Goal: Transaction & Acquisition: Purchase product/service

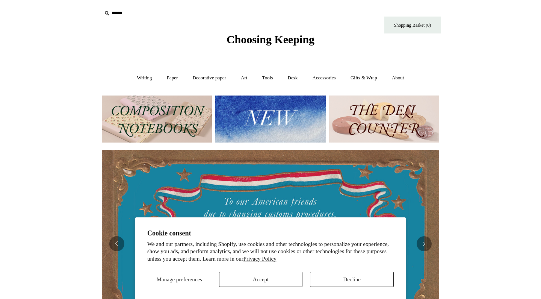
click at [345, 280] on button "Decline" at bounding box center [352, 279] width 84 height 15
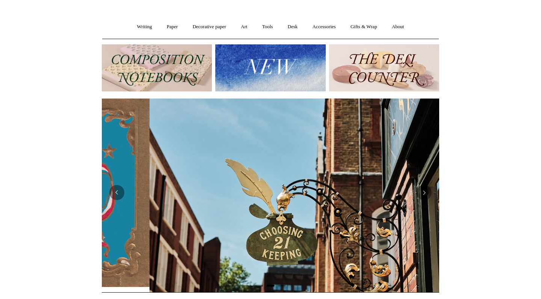
scroll to position [0, 337]
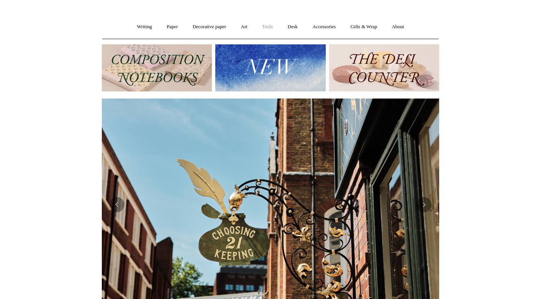
click at [268, 29] on link "Tools +" at bounding box center [268, 27] width 24 height 20
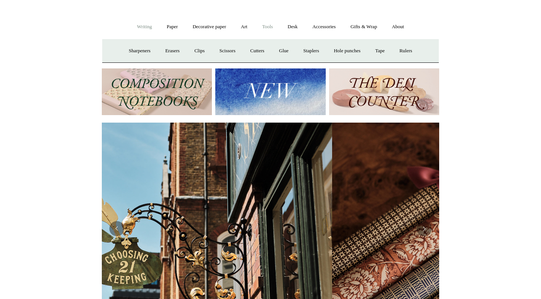
click at [142, 25] on link "Writing +" at bounding box center [144, 27] width 29 height 20
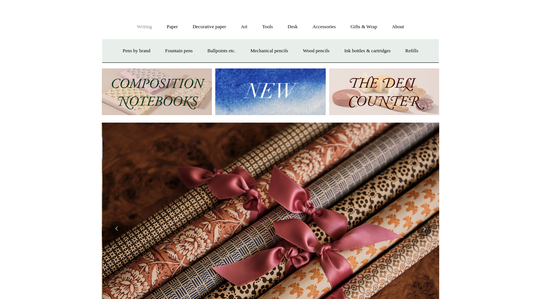
scroll to position [0, 675]
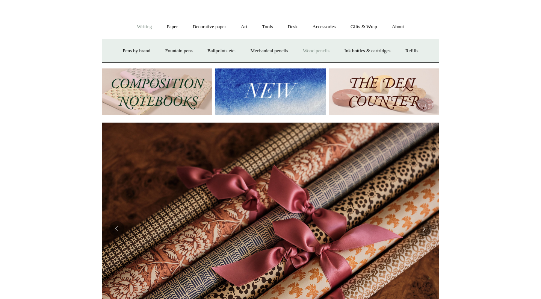
click at [314, 51] on link "Wood pencils +" at bounding box center [316, 51] width 40 height 20
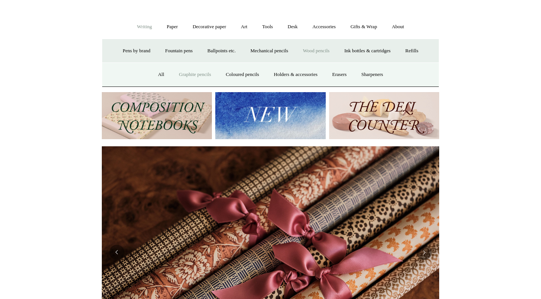
click at [196, 75] on link "Graphite pencils" at bounding box center [195, 75] width 46 height 20
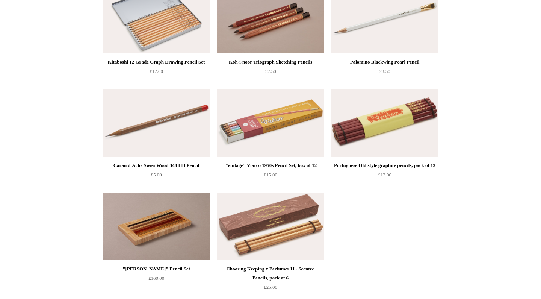
scroll to position [425, 0]
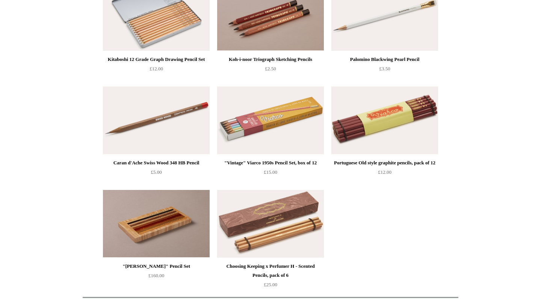
click at [147, 131] on img at bounding box center [156, 120] width 107 height 68
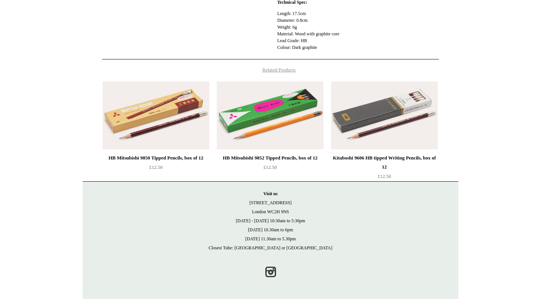
scroll to position [325, 0]
